Goal: Find contact information: Find contact information

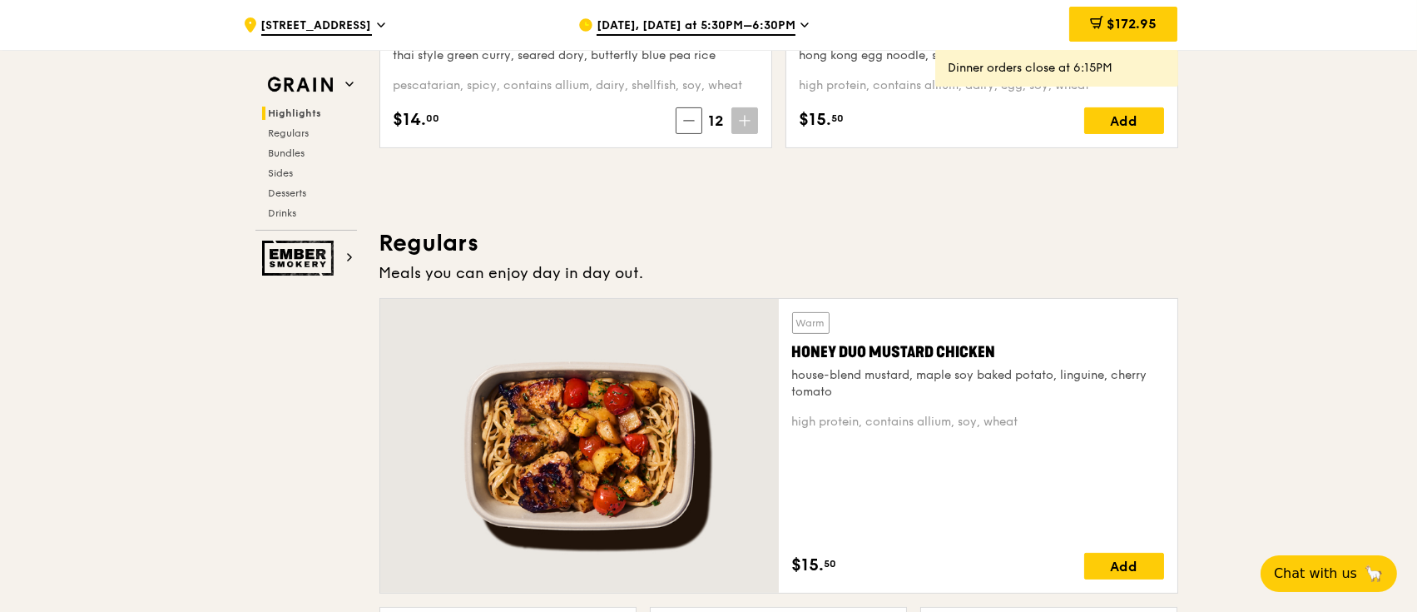
scroll to position [999, 0]
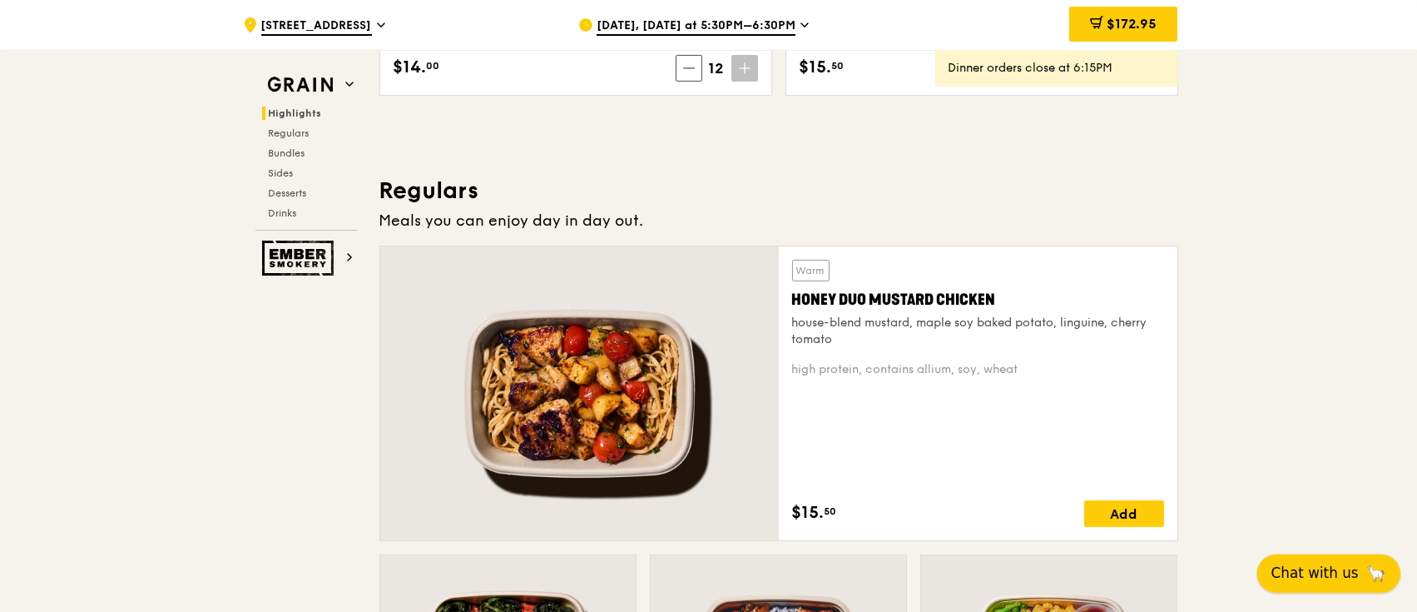
click at [1316, 578] on span "Chat with us" at bounding box center [1314, 573] width 87 height 21
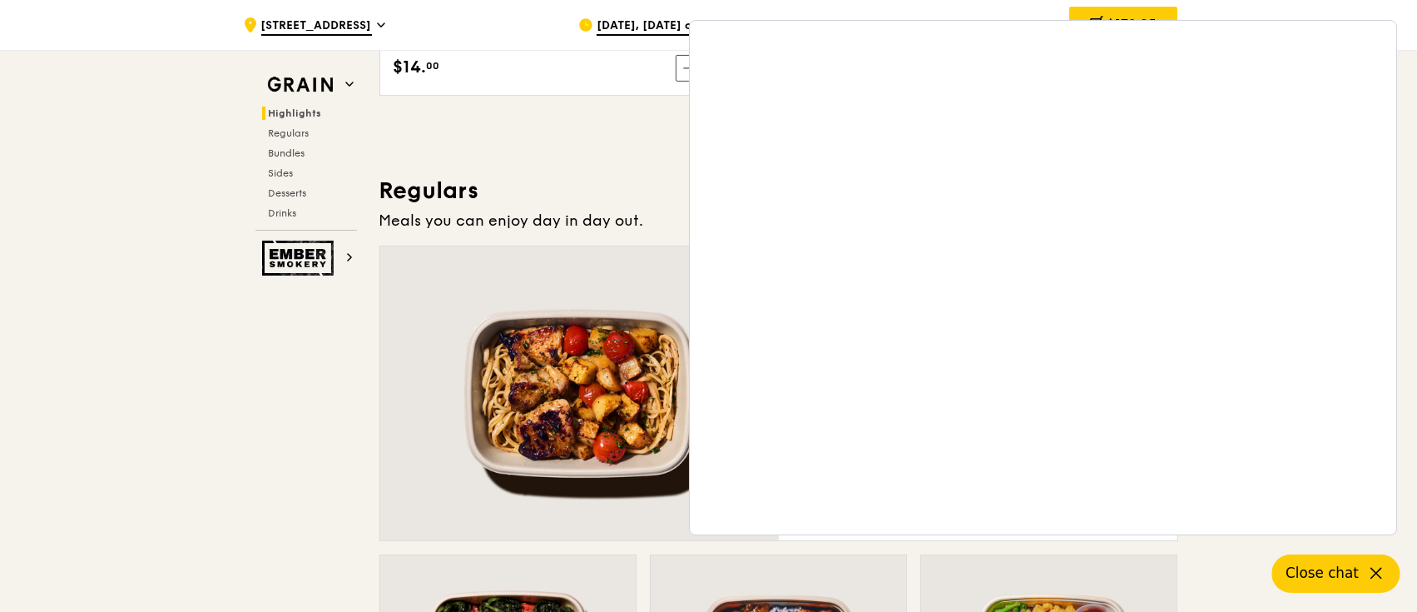
drag, startPoint x: 196, startPoint y: 443, endPoint x: 215, endPoint y: 435, distance: 20.6
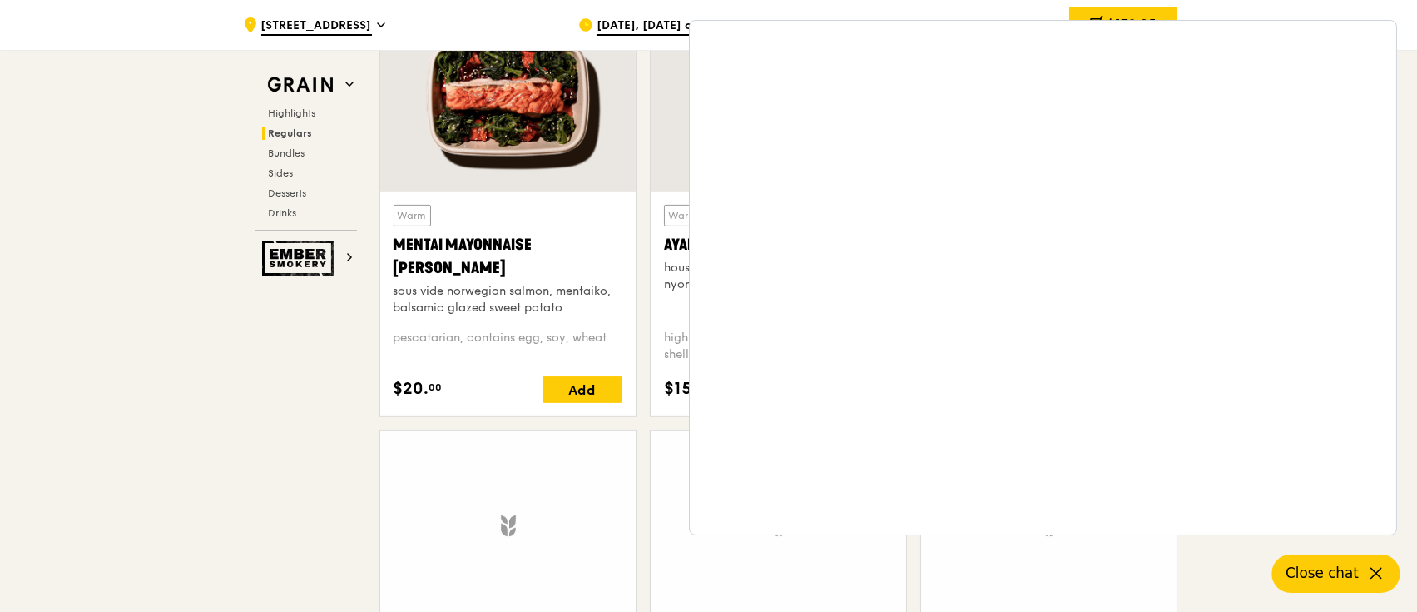
scroll to position [1553, 0]
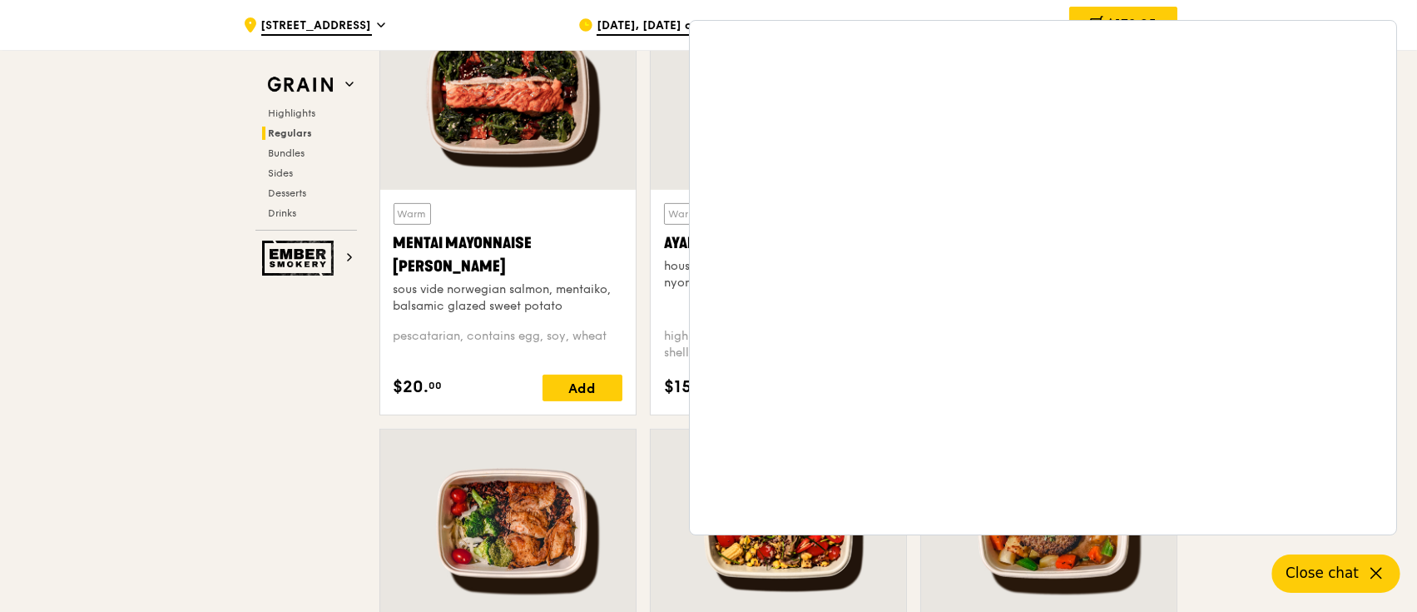
click at [446, 23] on div ".cls-1 { fill: none; stroke: #fff; stroke-linecap: round; stroke-linejoin: roun…" at bounding box center [397, 25] width 309 height 50
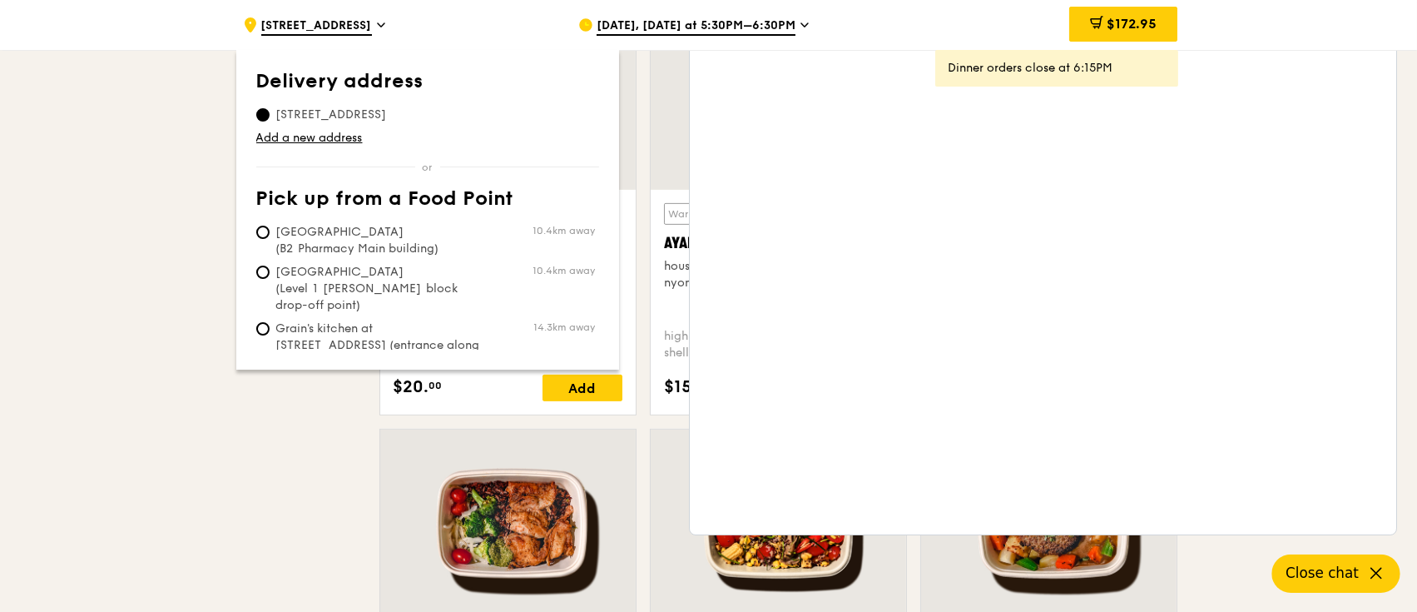
click at [1279, 28] on div ".cls-1 { fill: none; stroke: #fff; stroke-linecap: round; stroke-linejoin: roun…" at bounding box center [708, 25] width 1417 height 50
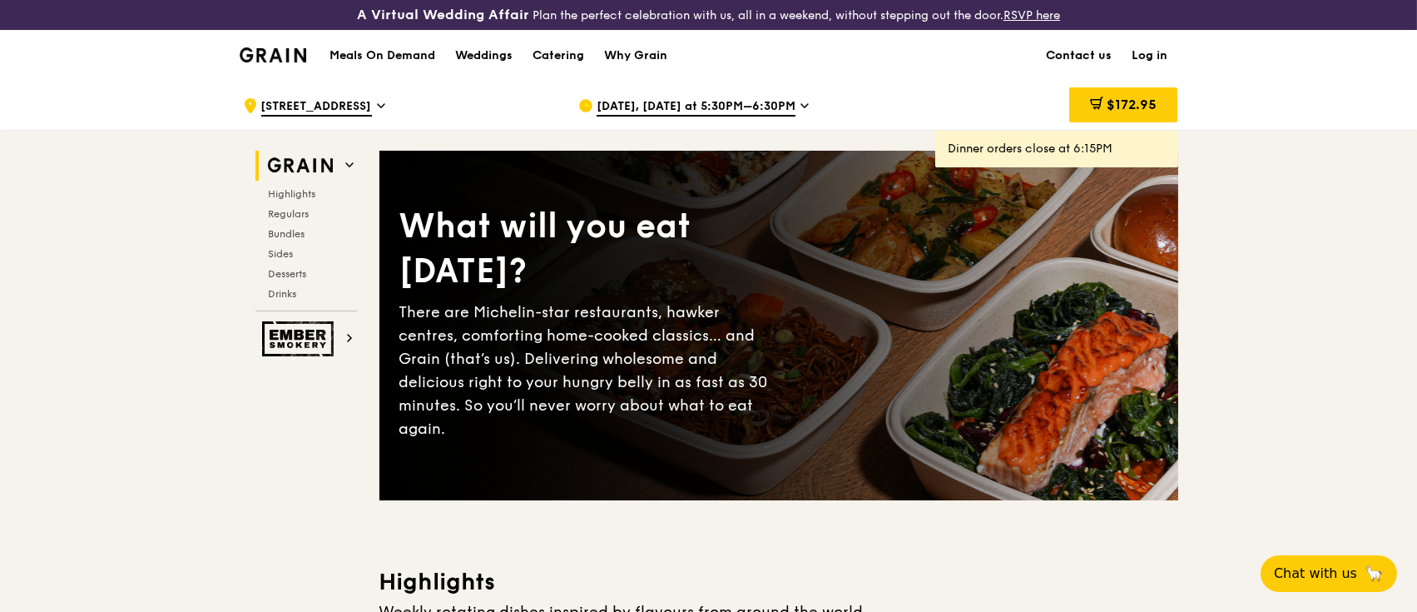
click at [1076, 57] on link "Contact us" at bounding box center [1080, 56] width 86 height 50
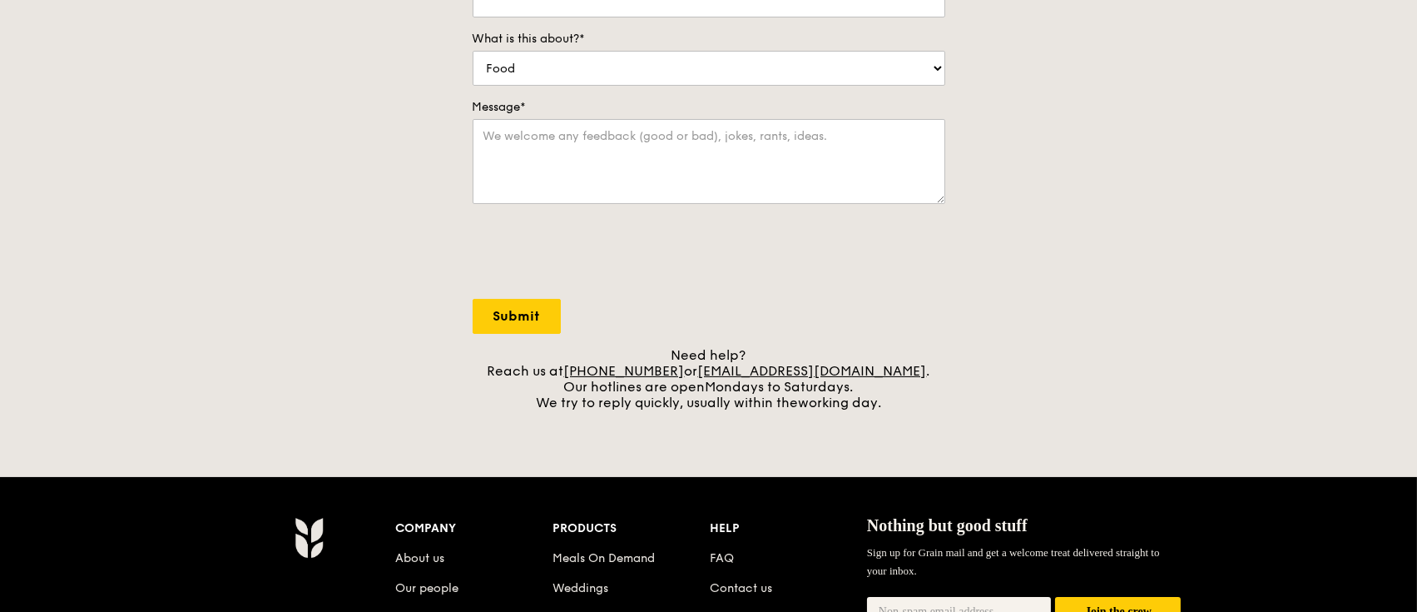
scroll to position [444, 0]
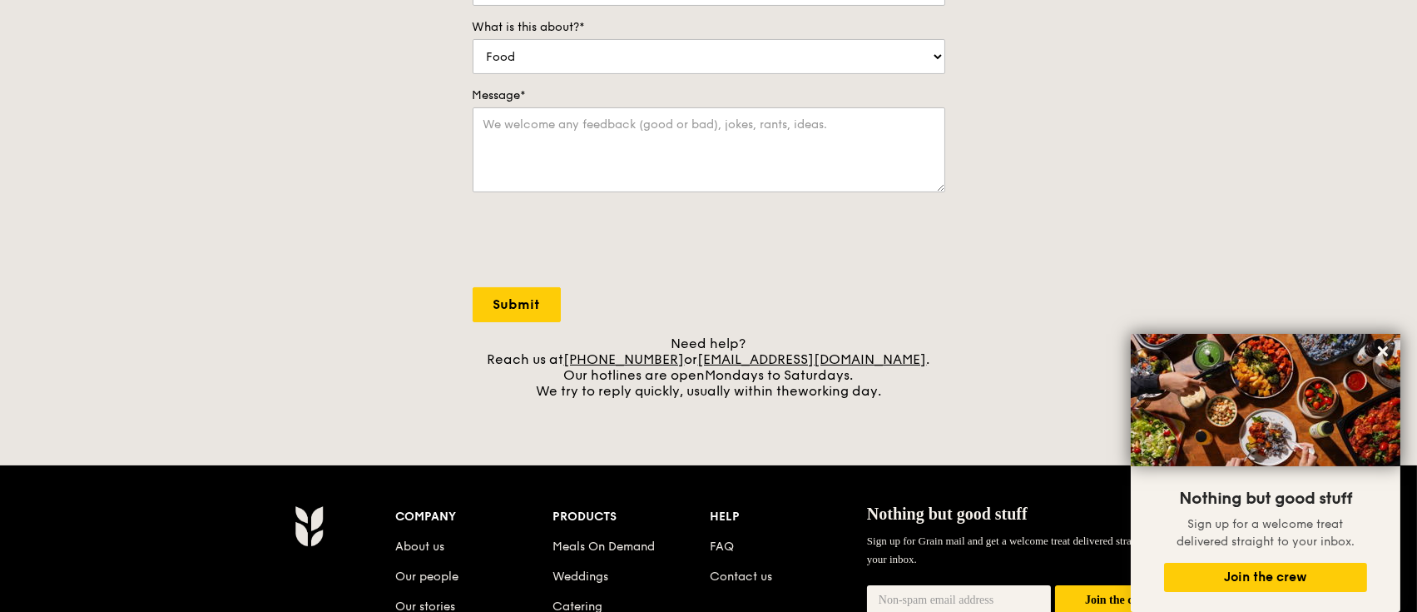
click at [1218, 149] on div "Contact us We love hearing from our customers. Talk to us about anything. We ar…" at bounding box center [708, 51] width 1417 height 696
